Goal: Use online tool/utility: Utilize a website feature to perform a specific function

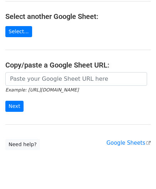
scroll to position [101, 0]
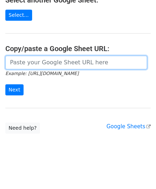
click at [29, 57] on input "url" at bounding box center [76, 63] width 142 height 14
paste input "[URL][DOMAIN_NAME]"
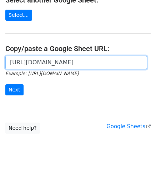
scroll to position [0, 151]
type input "[URL][DOMAIN_NAME]"
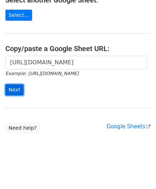
click at [18, 85] on input "Next" at bounding box center [14, 89] width 18 height 11
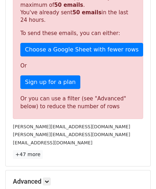
scroll to position [241, 0]
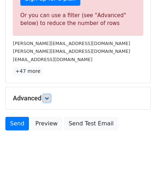
click at [49, 96] on icon at bounding box center [47, 98] width 4 height 4
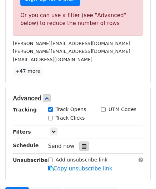
click at [82, 143] on icon at bounding box center [84, 145] width 5 height 5
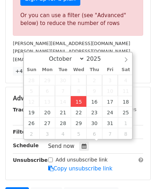
type input "2025-10-15 12:00"
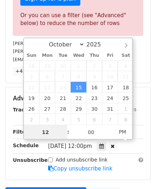
type input "6"
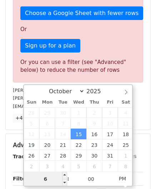
scroll to position [241, 0]
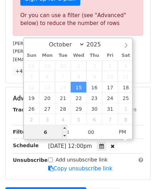
click at [53, 132] on input "6" at bounding box center [45, 132] width 43 height 14
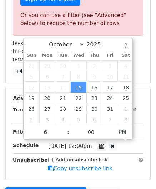
type input "2025-10-15 18:00"
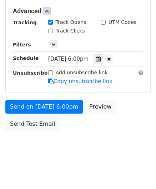
scroll to position [297, 0]
